Goal: Task Accomplishment & Management: Manage account settings

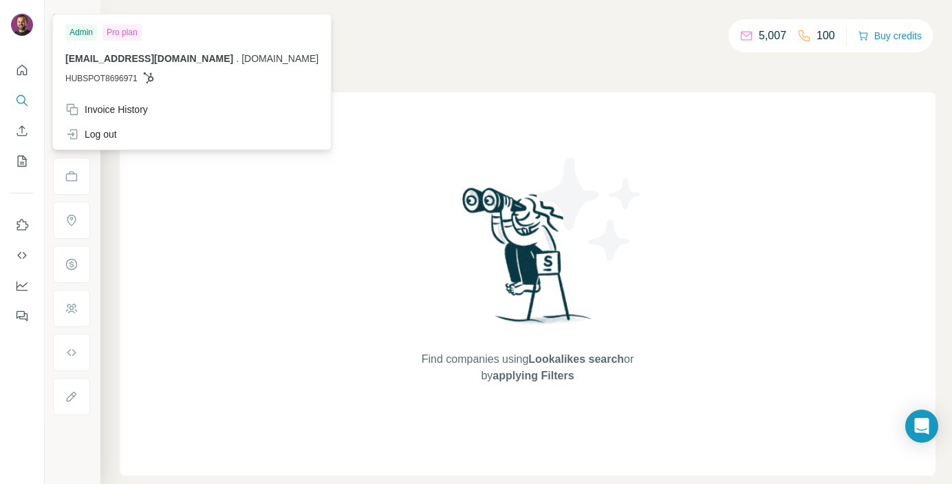
click at [19, 26] on img at bounding box center [22, 25] width 22 height 22
click at [28, 22] on img at bounding box center [22, 25] width 22 height 22
click at [381, 62] on div "Companies People" at bounding box center [528, 58] width 816 height 29
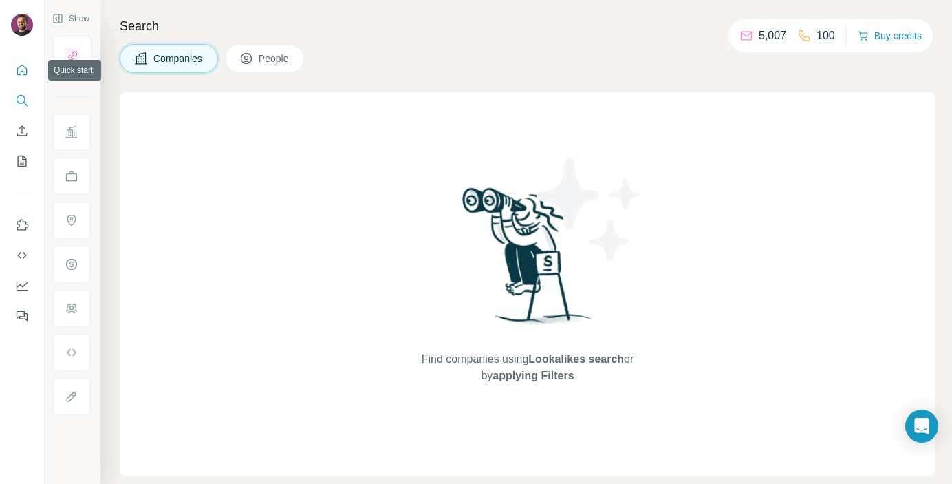
click at [22, 70] on icon "Quick start" at bounding box center [22, 70] width 14 height 14
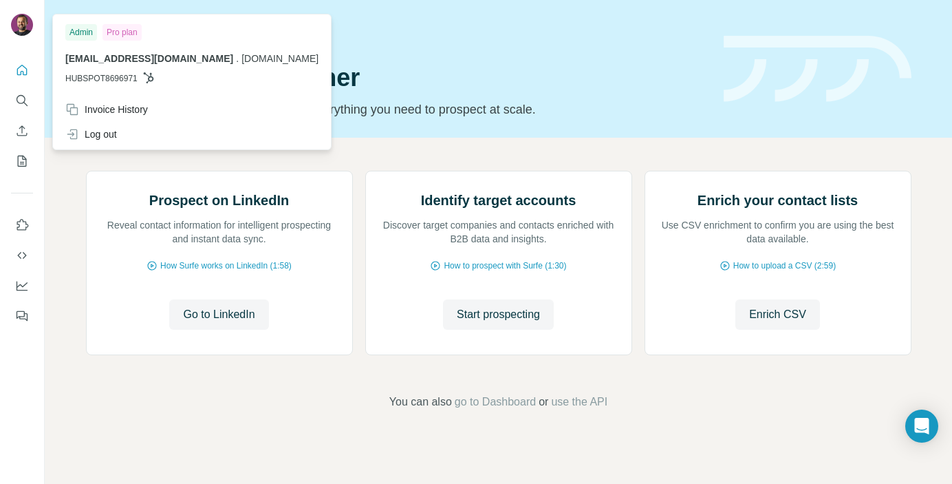
click at [19, 23] on img at bounding box center [22, 25] width 22 height 22
click at [85, 36] on div "Admin" at bounding box center [81, 32] width 32 height 17
click at [111, 103] on div "Invoice History" at bounding box center [106, 110] width 83 height 14
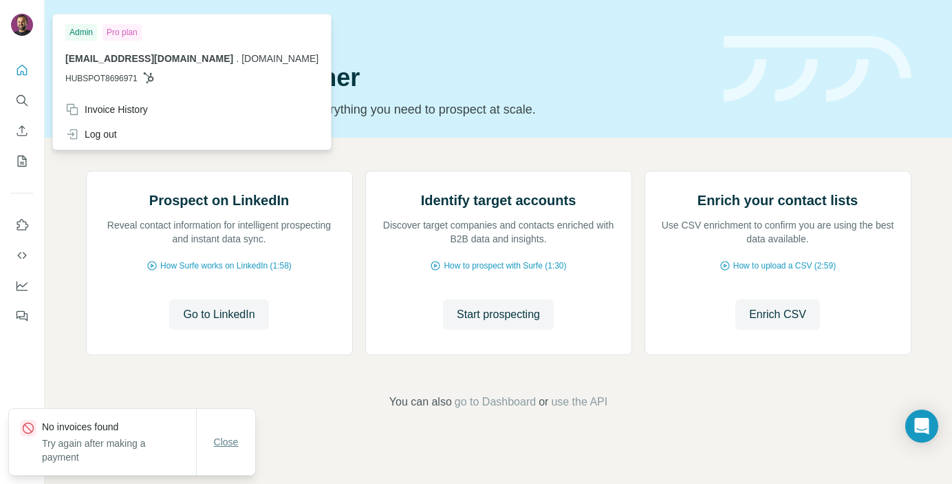
click at [227, 440] on span "Close" at bounding box center [226, 442] width 25 height 14
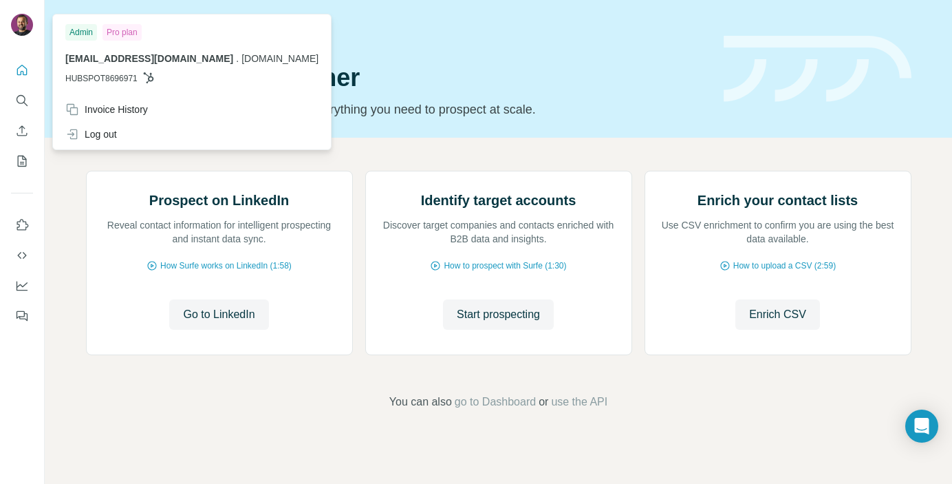
drag, startPoint x: 139, startPoint y: 45, endPoint x: 106, endPoint y: 32, distance: 35.5
click at [139, 45] on div "Admin Pro plan [EMAIL_ADDRESS][DOMAIN_NAME] . [DOMAIN_NAME] HUBSPOT8696971" at bounding box center [192, 57] width 272 height 80
click at [94, 32] on div "Admin" at bounding box center [81, 32] width 32 height 17
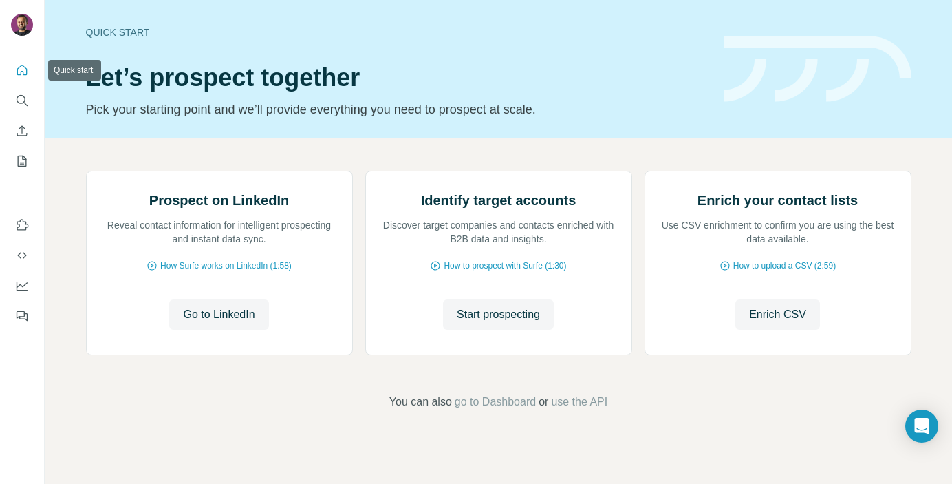
click at [18, 69] on icon "Quick start" at bounding box center [22, 70] width 10 height 10
click at [14, 312] on button "Feedback" at bounding box center [22, 315] width 22 height 25
click at [20, 73] on icon "Quick start" at bounding box center [22, 70] width 14 height 14
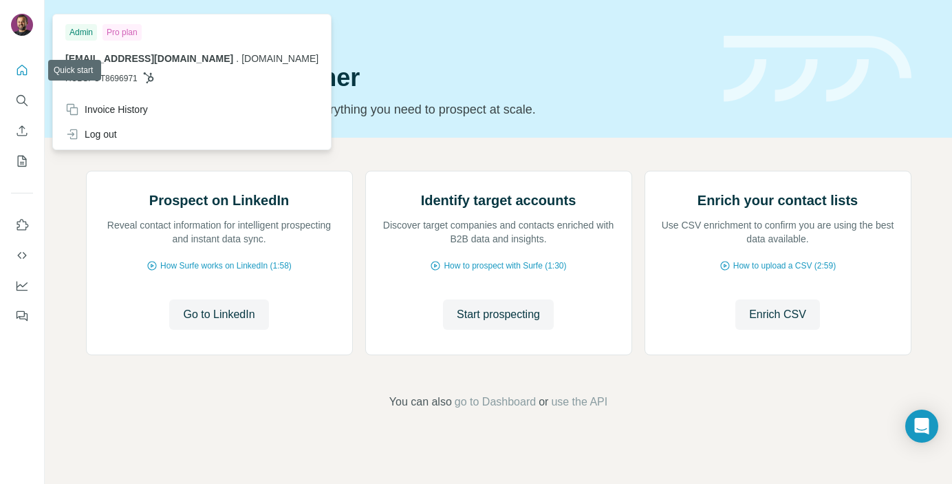
click at [19, 25] on img at bounding box center [22, 25] width 22 height 22
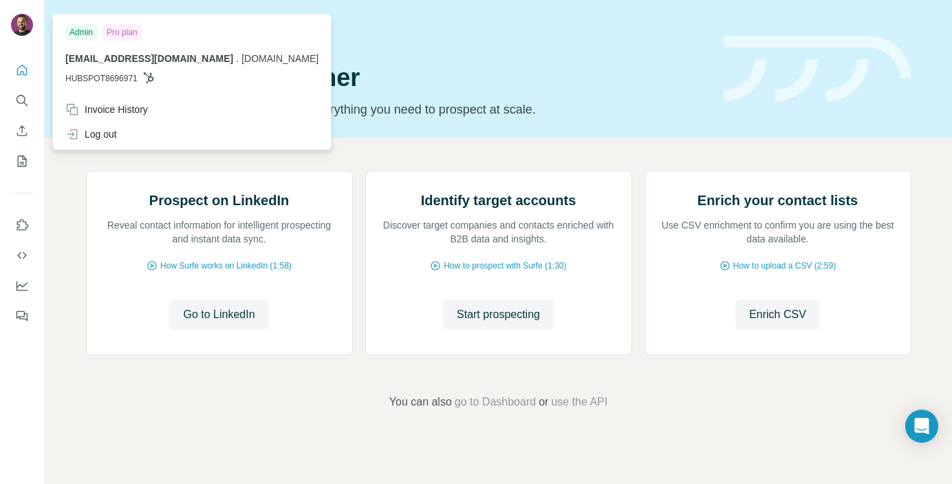
click at [149, 81] on icon at bounding box center [148, 77] width 10 height 11
click at [24, 27] on img at bounding box center [22, 25] width 22 height 22
click at [19, 70] on icon "Quick start" at bounding box center [22, 70] width 14 height 14
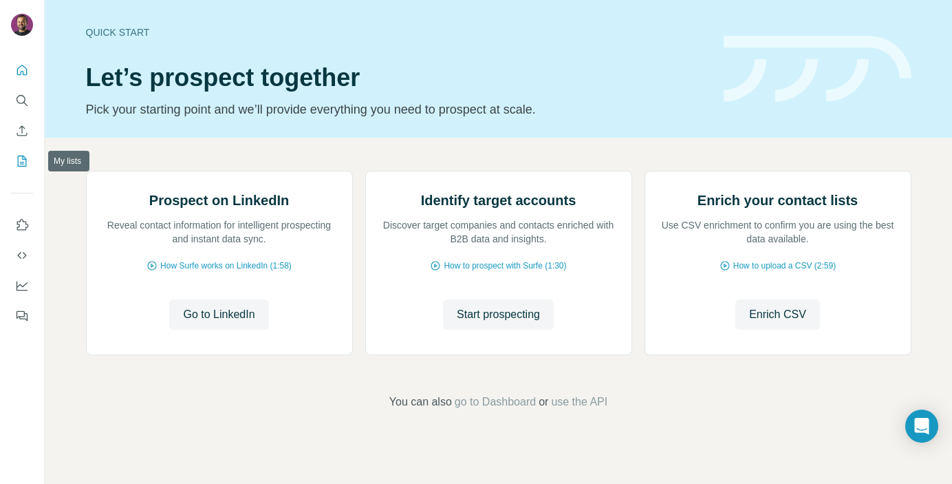
click at [16, 159] on icon "My lists" at bounding box center [22, 161] width 14 height 14
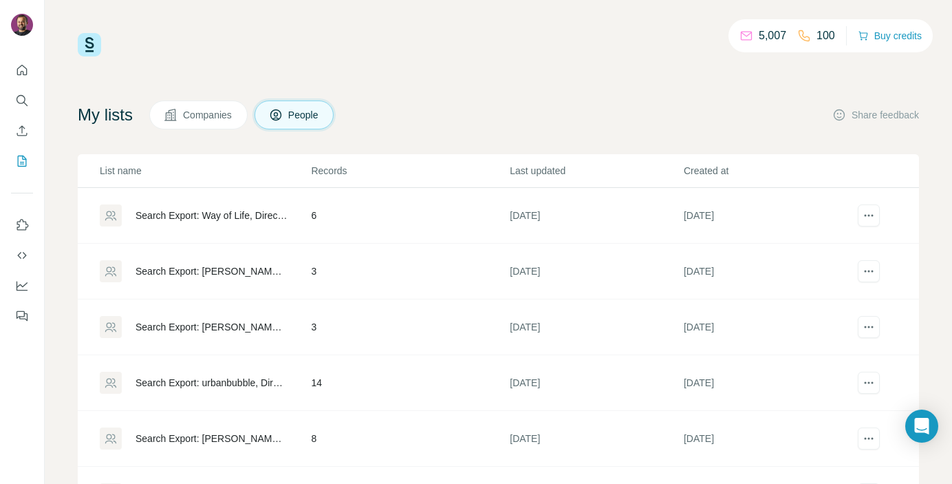
click at [87, 49] on img at bounding box center [89, 44] width 23 height 23
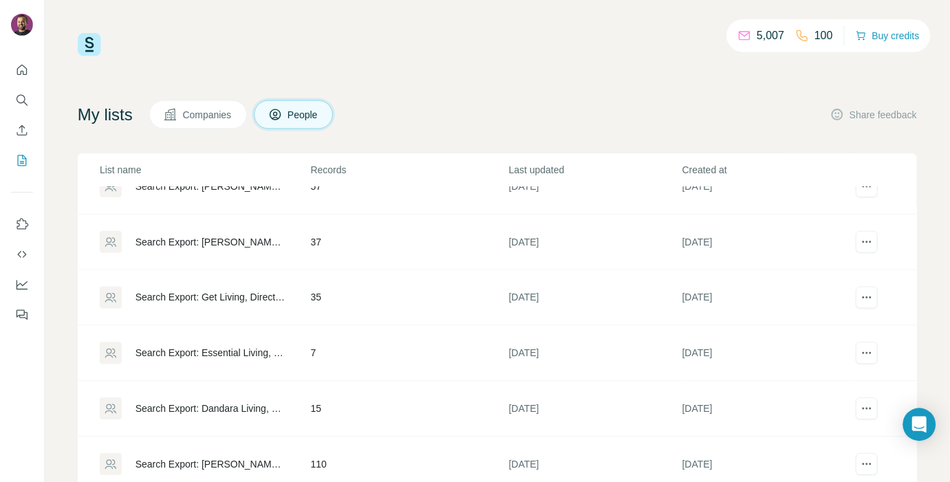
scroll to position [475, 0]
click at [27, 320] on icon "Feedback" at bounding box center [22, 316] width 14 height 14
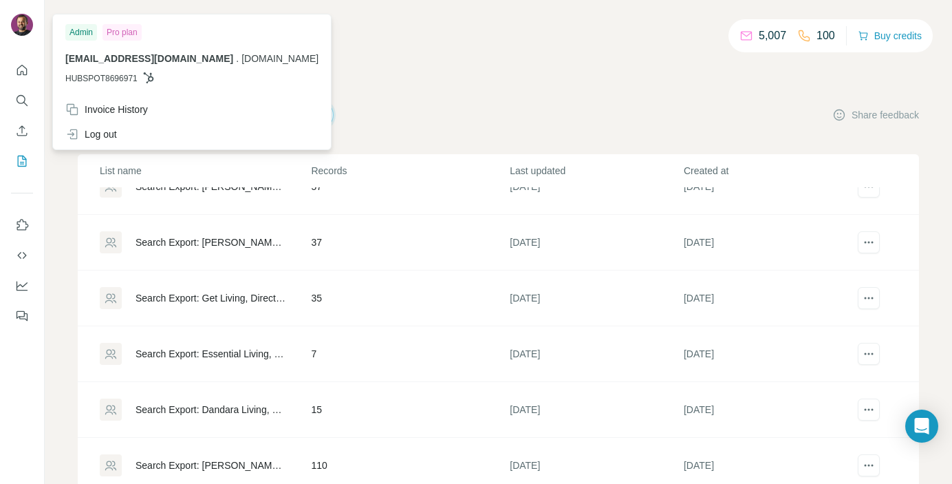
click at [19, 21] on img at bounding box center [22, 25] width 22 height 22
click at [18, 21] on img at bounding box center [22, 25] width 22 height 22
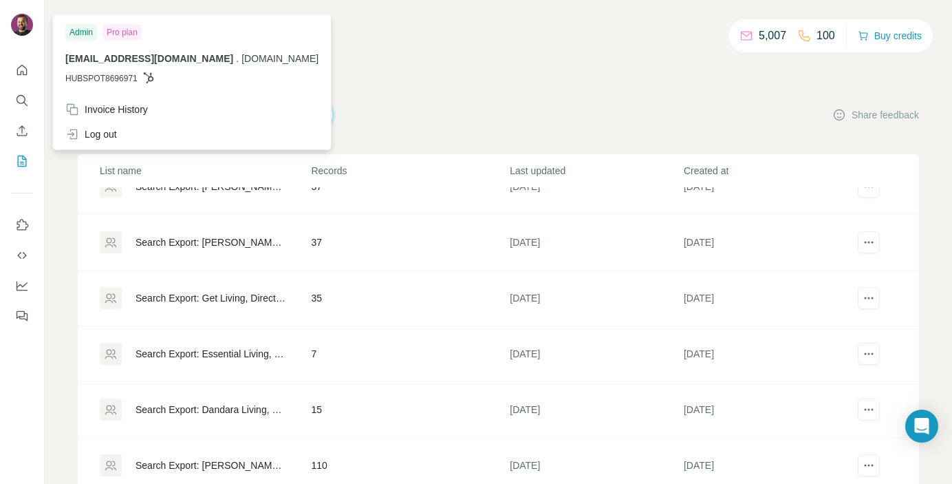
drag, startPoint x: 18, startPoint y: 21, endPoint x: 6, endPoint y: 36, distance: 19.1
click at [18, 21] on img at bounding box center [22, 25] width 22 height 22
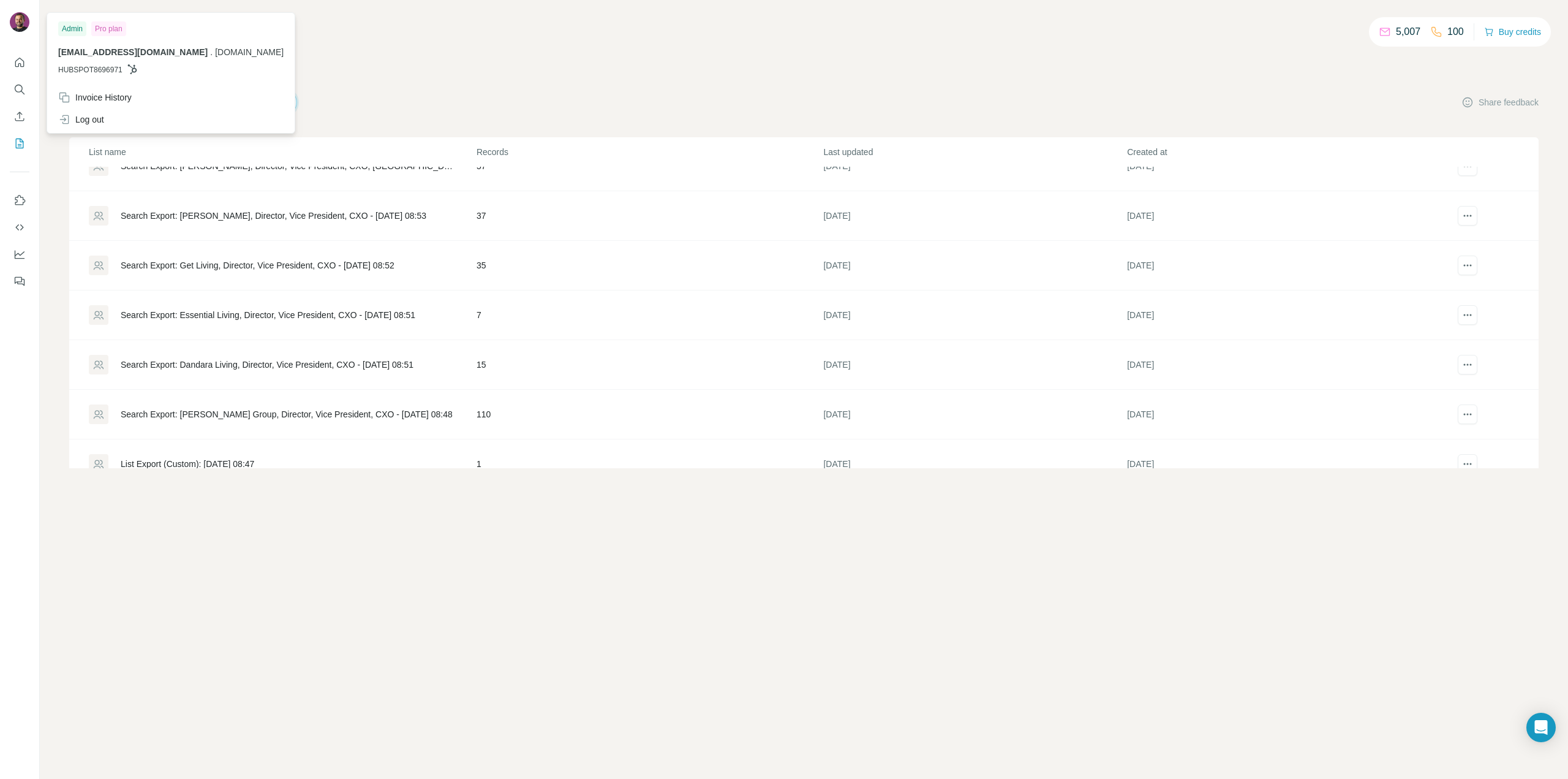
click at [630, 70] on div "5,007 100 Buy credits My lists Companies People Share feedback List name Record…" at bounding box center [804, 248] width 1469 height 439
click at [16, 26] on img at bounding box center [20, 22] width 20 height 20
click at [20, 66] on icon "Quick start" at bounding box center [20, 62] width 12 height 12
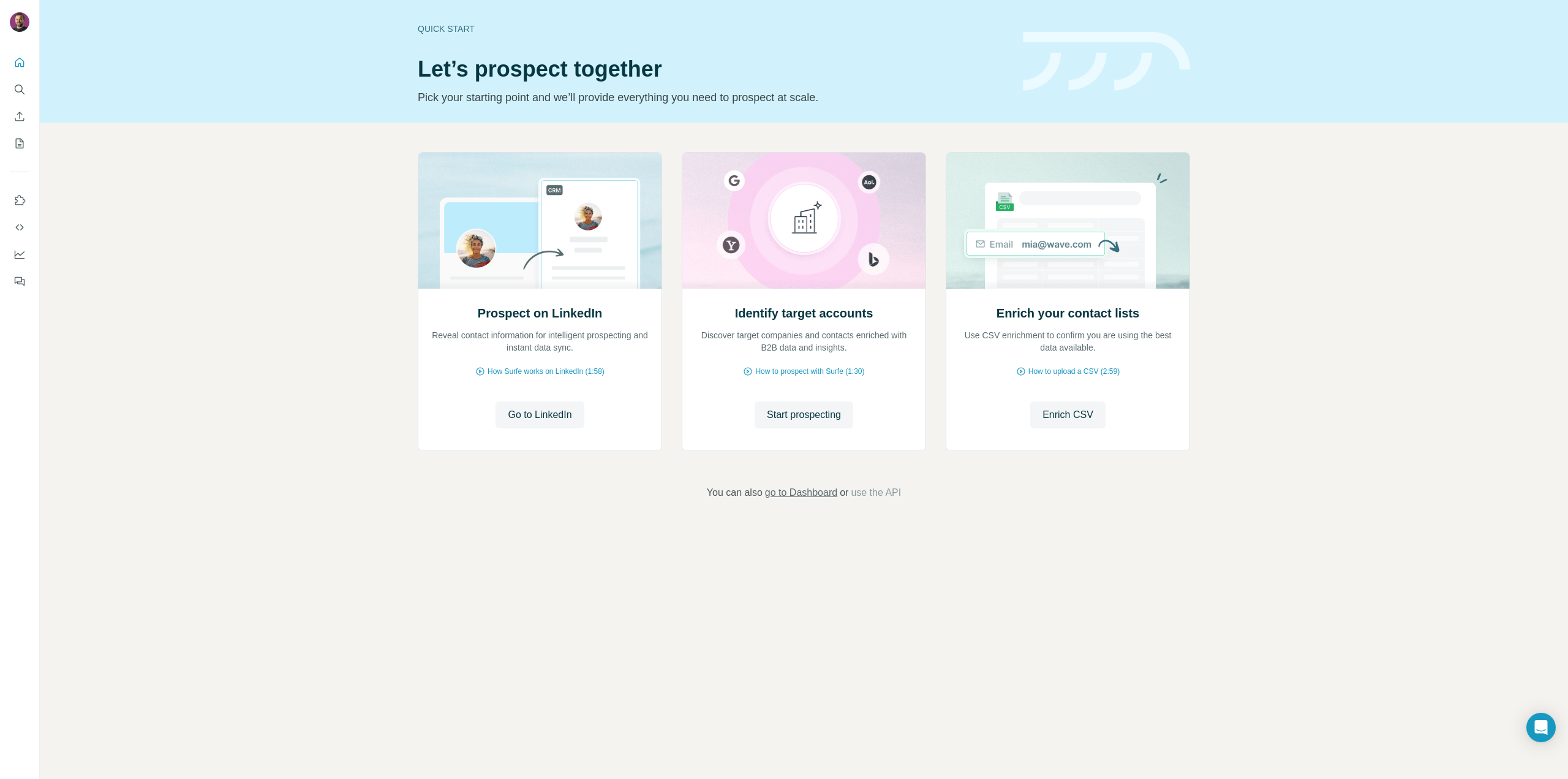
click at [787, 430] on span "go to Dashboard" at bounding box center [800, 492] width 72 height 15
